Goal: Use online tool/utility: Utilize a website feature to perform a specific function

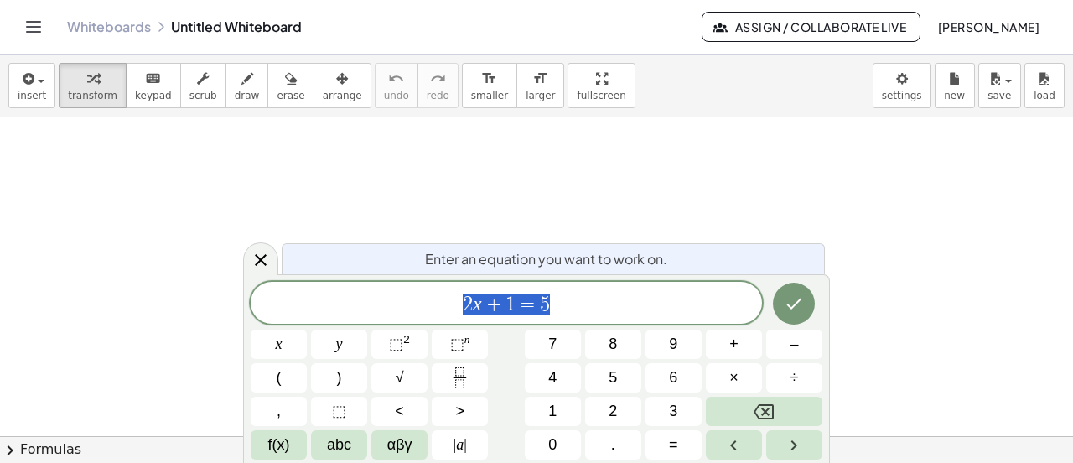
click at [764, 410] on icon "Backspace" at bounding box center [764, 411] width 20 height 15
click at [281, 345] on span "x" at bounding box center [279, 344] width 7 height 23
click at [731, 346] on span "+" at bounding box center [733, 344] width 9 height 23
click at [543, 377] on button "4" at bounding box center [553, 377] width 56 height 29
click at [674, 447] on span "=" at bounding box center [673, 444] width 9 height 23
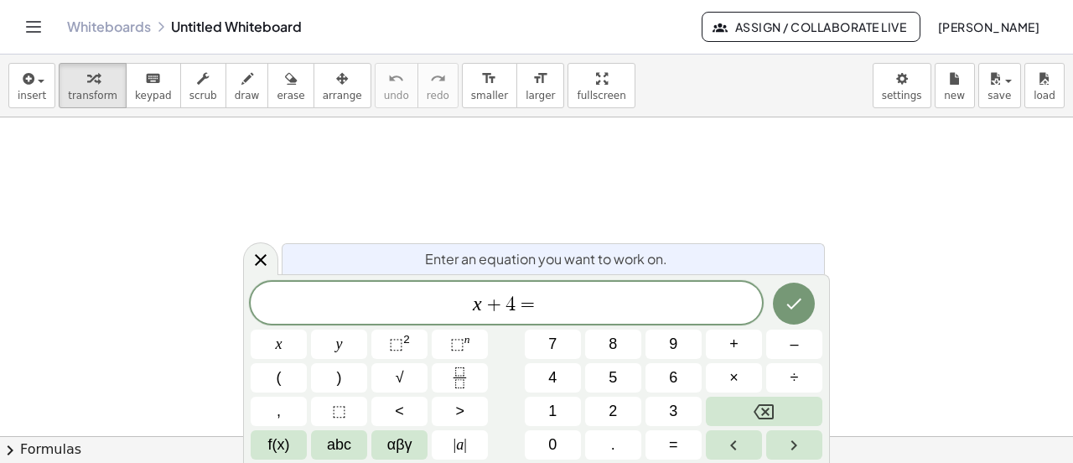
click at [552, 411] on span "1" at bounding box center [552, 411] width 8 height 23
click at [553, 411] on span "1" at bounding box center [552, 411] width 8 height 23
click at [792, 306] on icon "Done" at bounding box center [794, 303] width 15 height 11
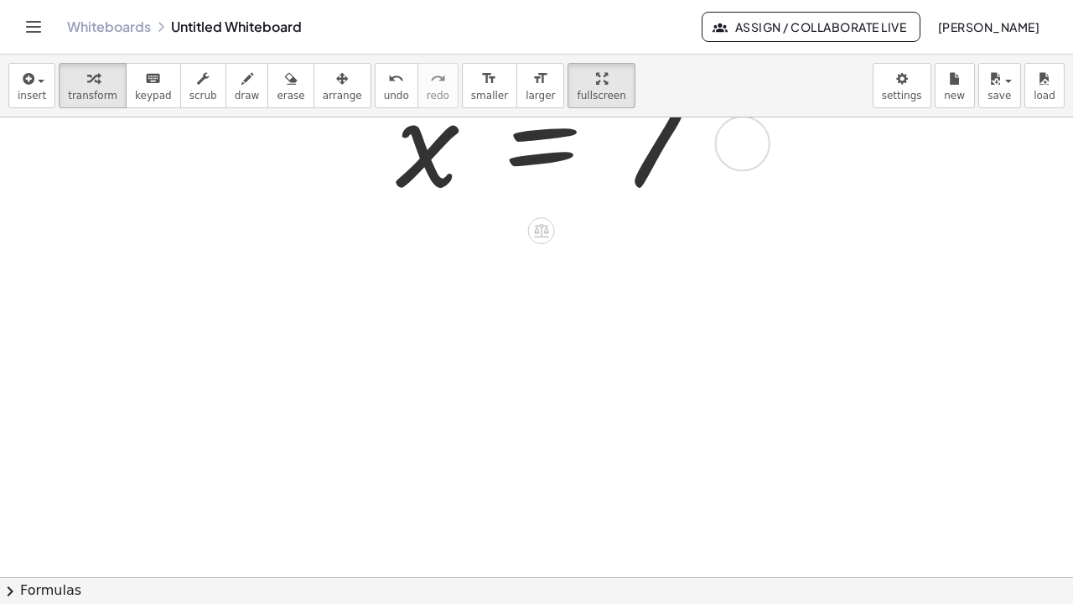
scroll to position [395, 0]
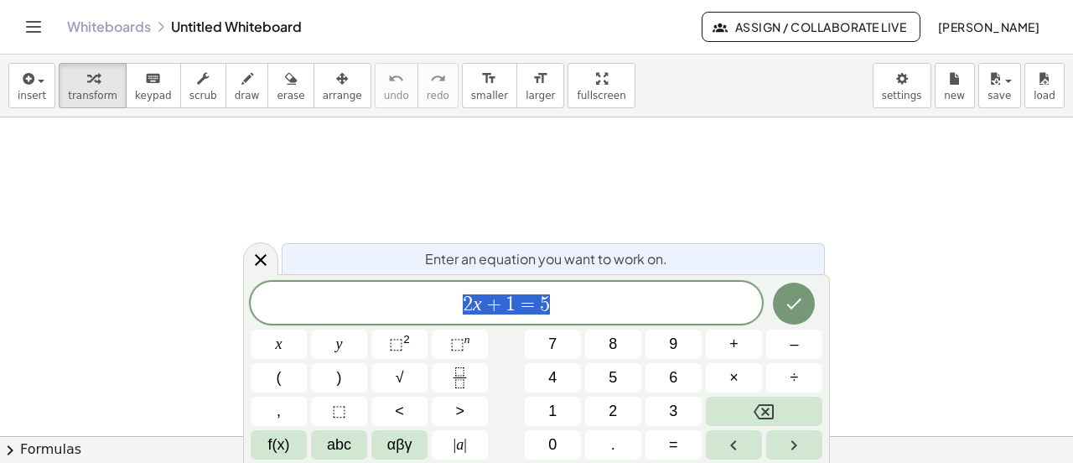
click at [794, 303] on icon "Done" at bounding box center [794, 303] width 20 height 20
click at [609, 410] on span "2" at bounding box center [613, 411] width 8 height 23
click at [283, 377] on button "(" at bounding box center [279, 377] width 56 height 29
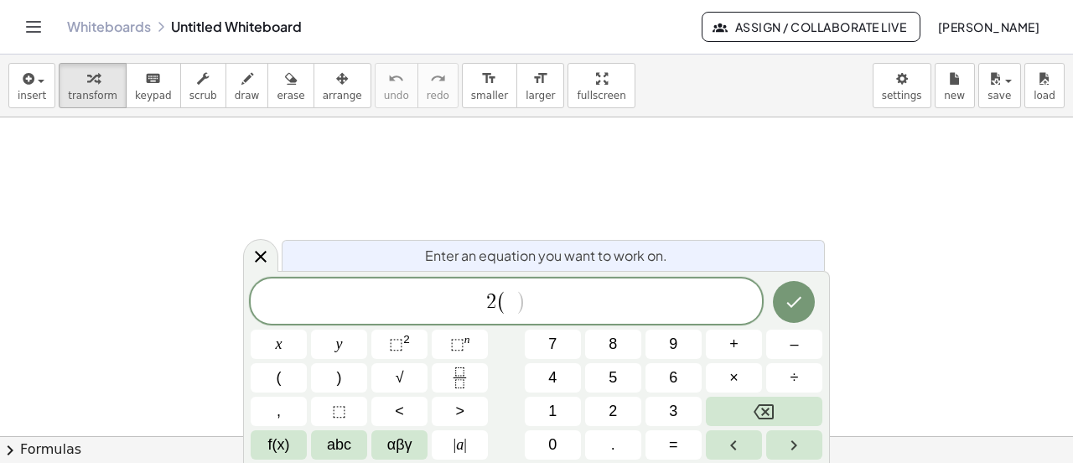
click at [281, 347] on span "x" at bounding box center [279, 344] width 7 height 23
click at [732, 340] on span "+" at bounding box center [733, 344] width 9 height 23
click at [612, 407] on span "2" at bounding box center [613, 411] width 8 height 23
click at [337, 375] on span ")" at bounding box center [339, 377] width 5 height 23
click at [682, 441] on button "=" at bounding box center [674, 444] width 56 height 29
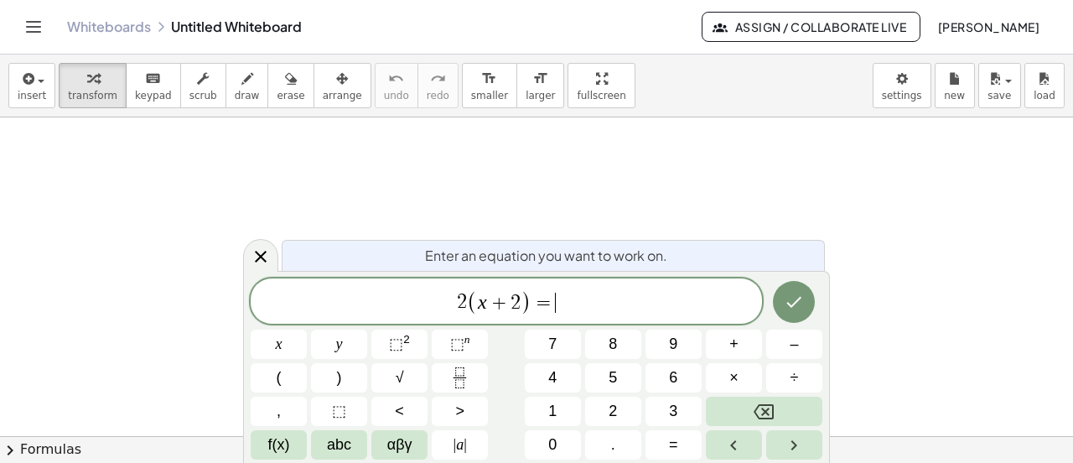
click at [618, 340] on button "8" at bounding box center [613, 343] width 56 height 29
click at [791, 303] on icon "Done" at bounding box center [794, 302] width 20 height 20
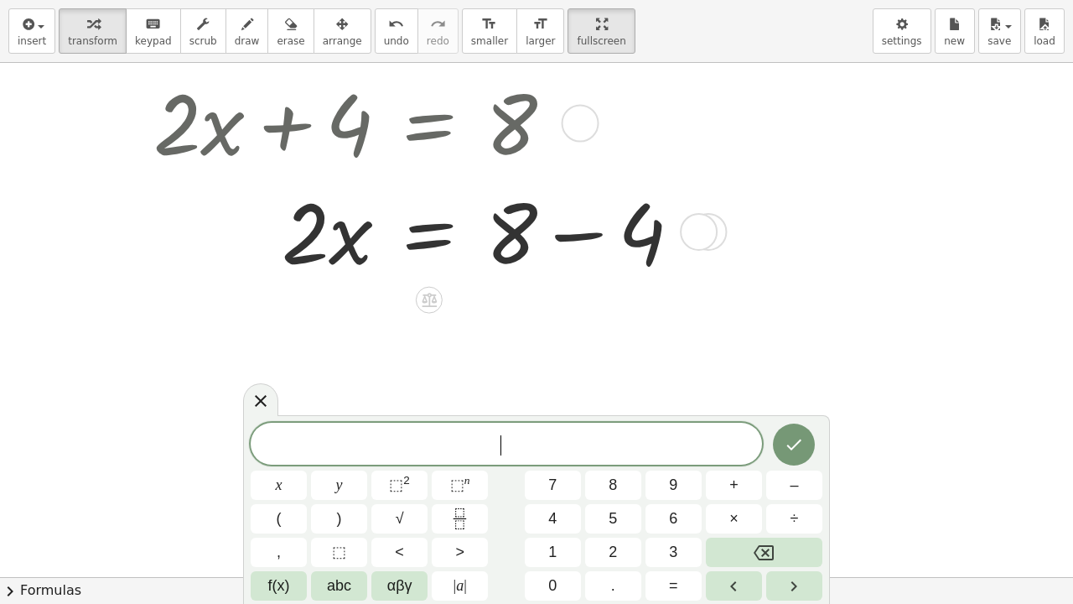
scroll to position [242, 0]
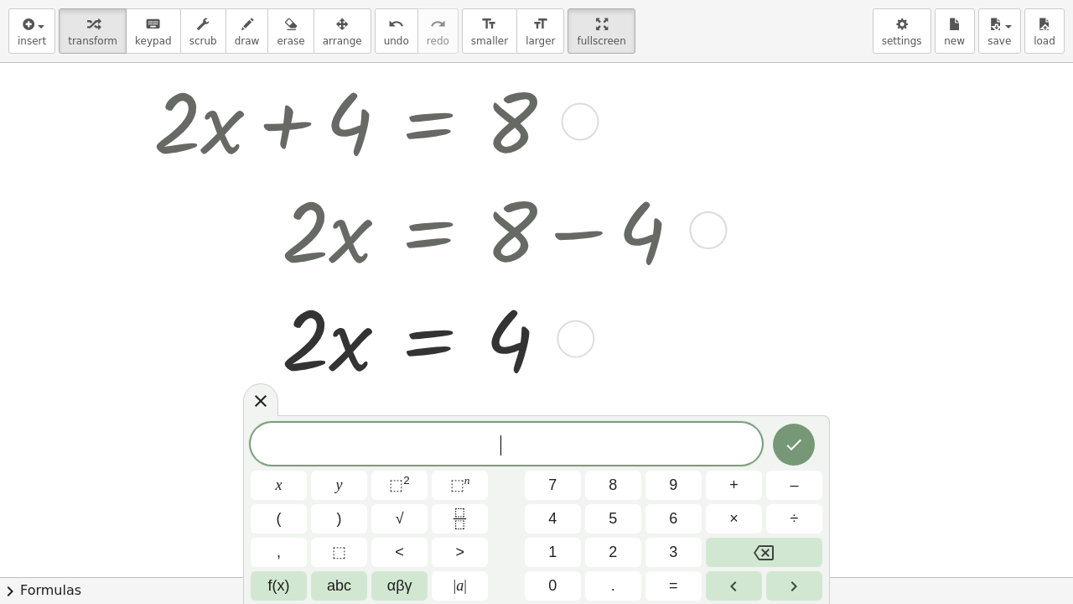
click at [264, 399] on icon at bounding box center [261, 401] width 20 height 20
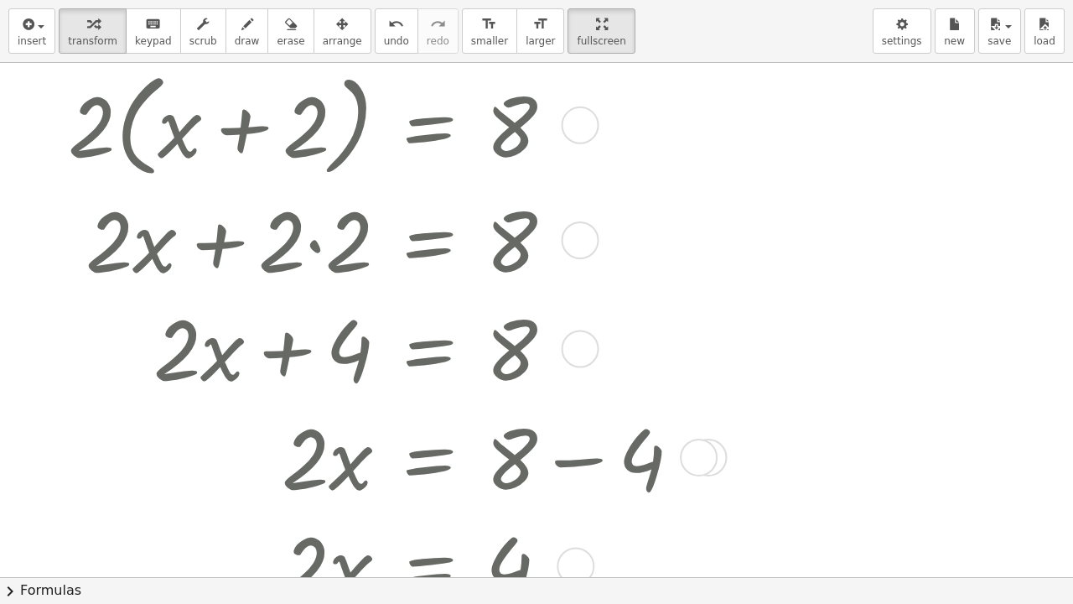
scroll to position [0, 0]
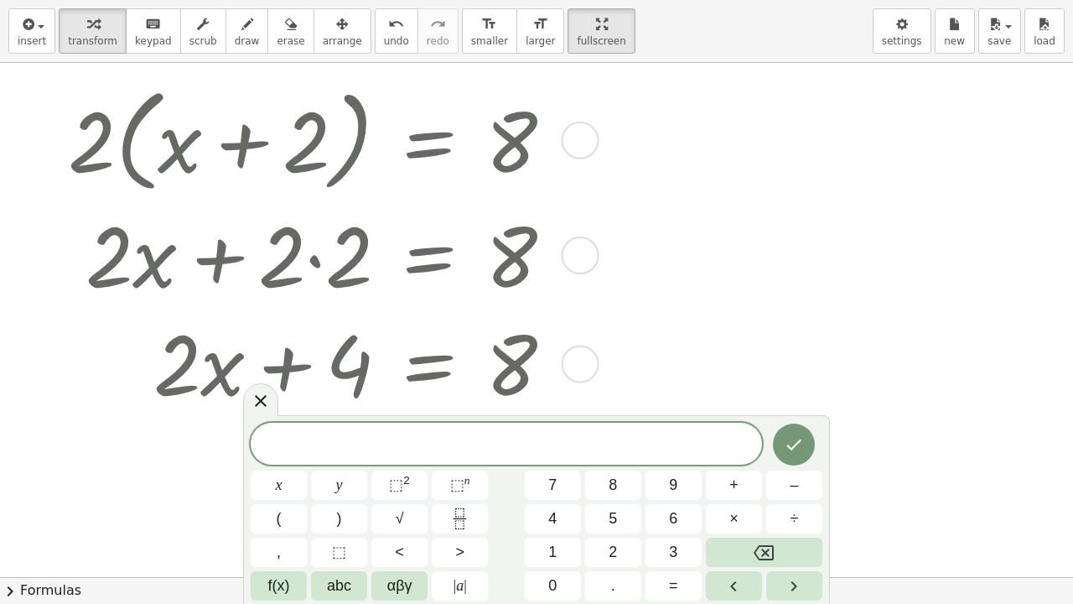
click at [258, 402] on icon at bounding box center [261, 401] width 12 height 12
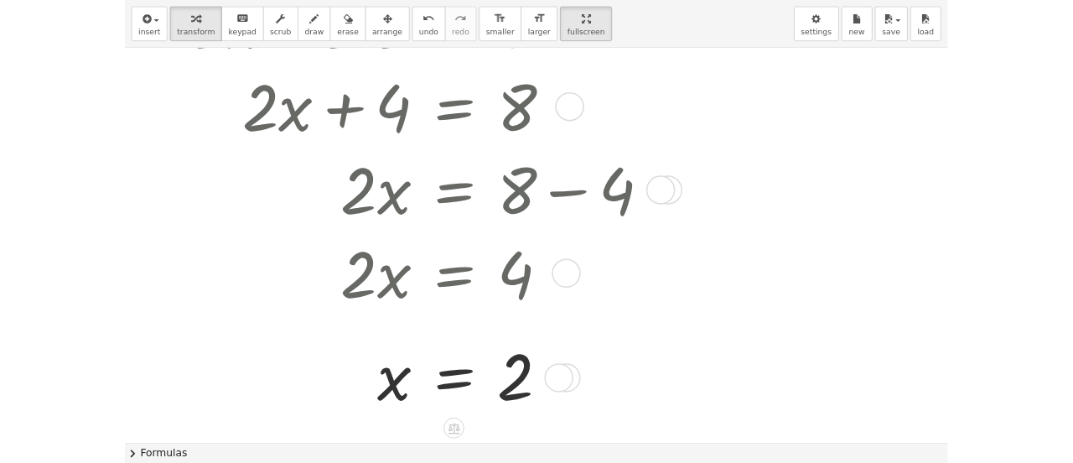
scroll to position [225, 0]
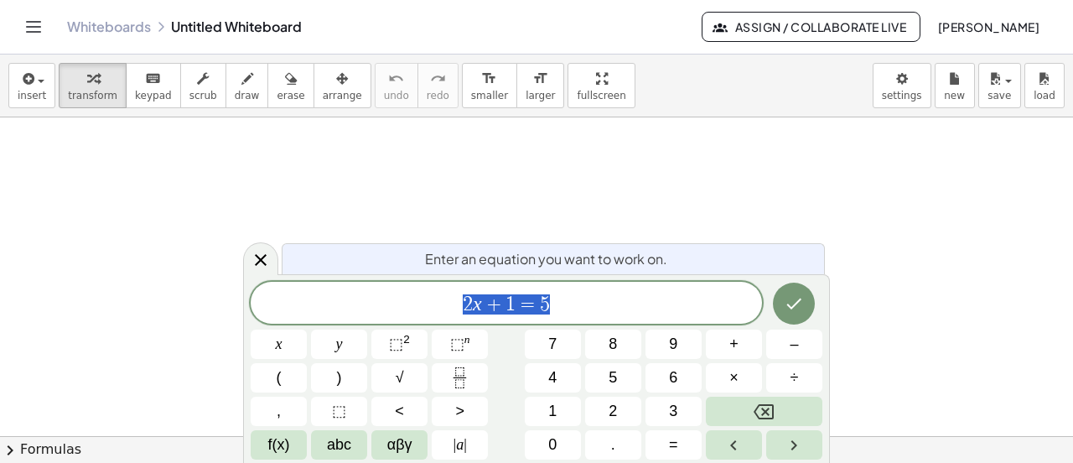
click at [617, 407] on button "2" at bounding box center [613, 411] width 56 height 29
click at [285, 345] on button "x" at bounding box center [279, 343] width 56 height 29
click at [801, 346] on button "–" at bounding box center [794, 343] width 56 height 29
click at [558, 375] on button "4" at bounding box center [553, 377] width 56 height 29
click at [683, 441] on button "=" at bounding box center [674, 444] width 56 height 29
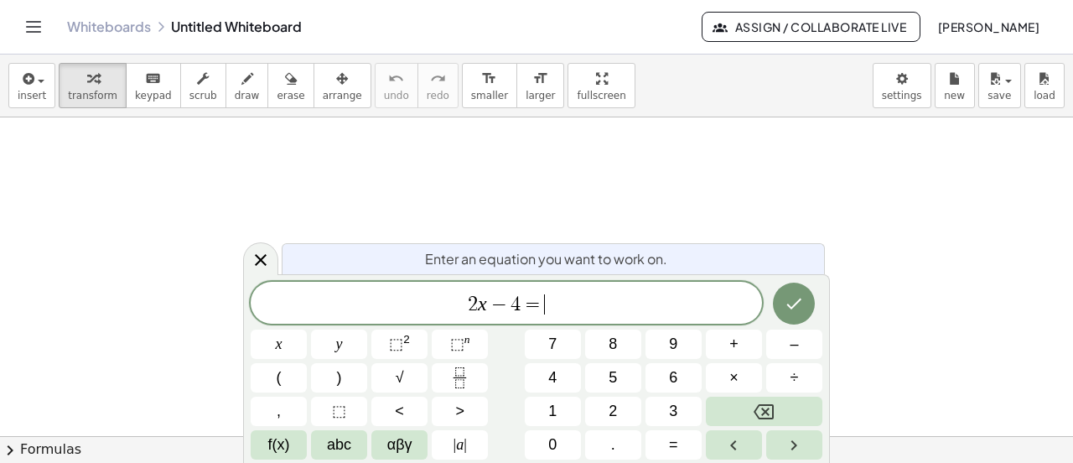
click at [277, 341] on span "x" at bounding box center [279, 344] width 7 height 23
click at [735, 348] on span "+" at bounding box center [733, 344] width 9 height 23
click at [736, 340] on span "+" at bounding box center [733, 344] width 9 height 23
click at [764, 410] on icon "Backspace" at bounding box center [764, 411] width 20 height 15
click at [614, 377] on span "5" at bounding box center [613, 377] width 8 height 23
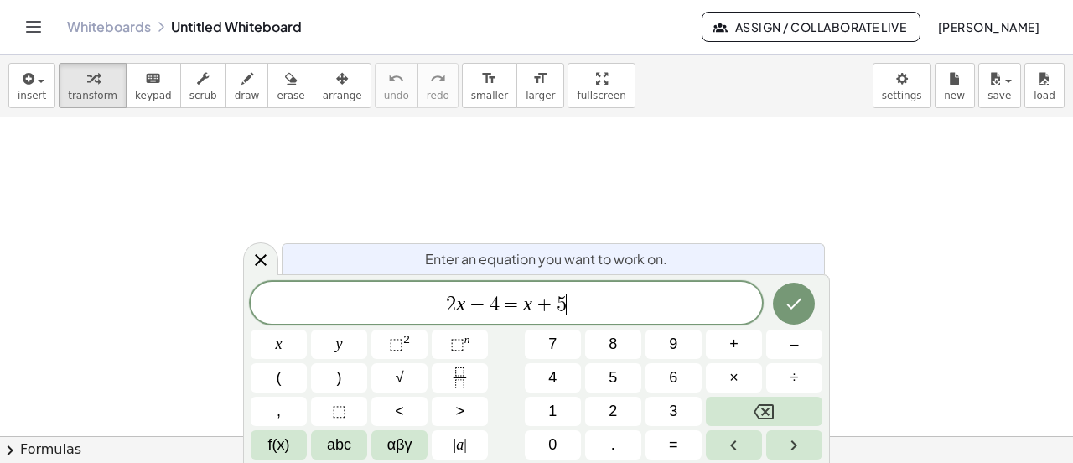
click at [788, 306] on icon "Done" at bounding box center [794, 303] width 15 height 11
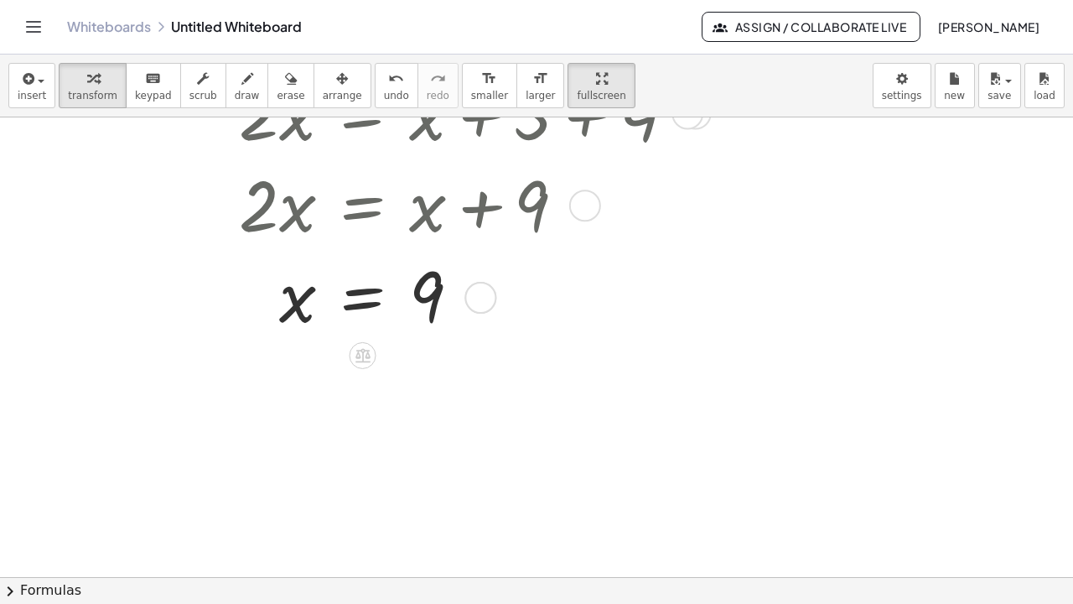
scroll to position [261, 0]
